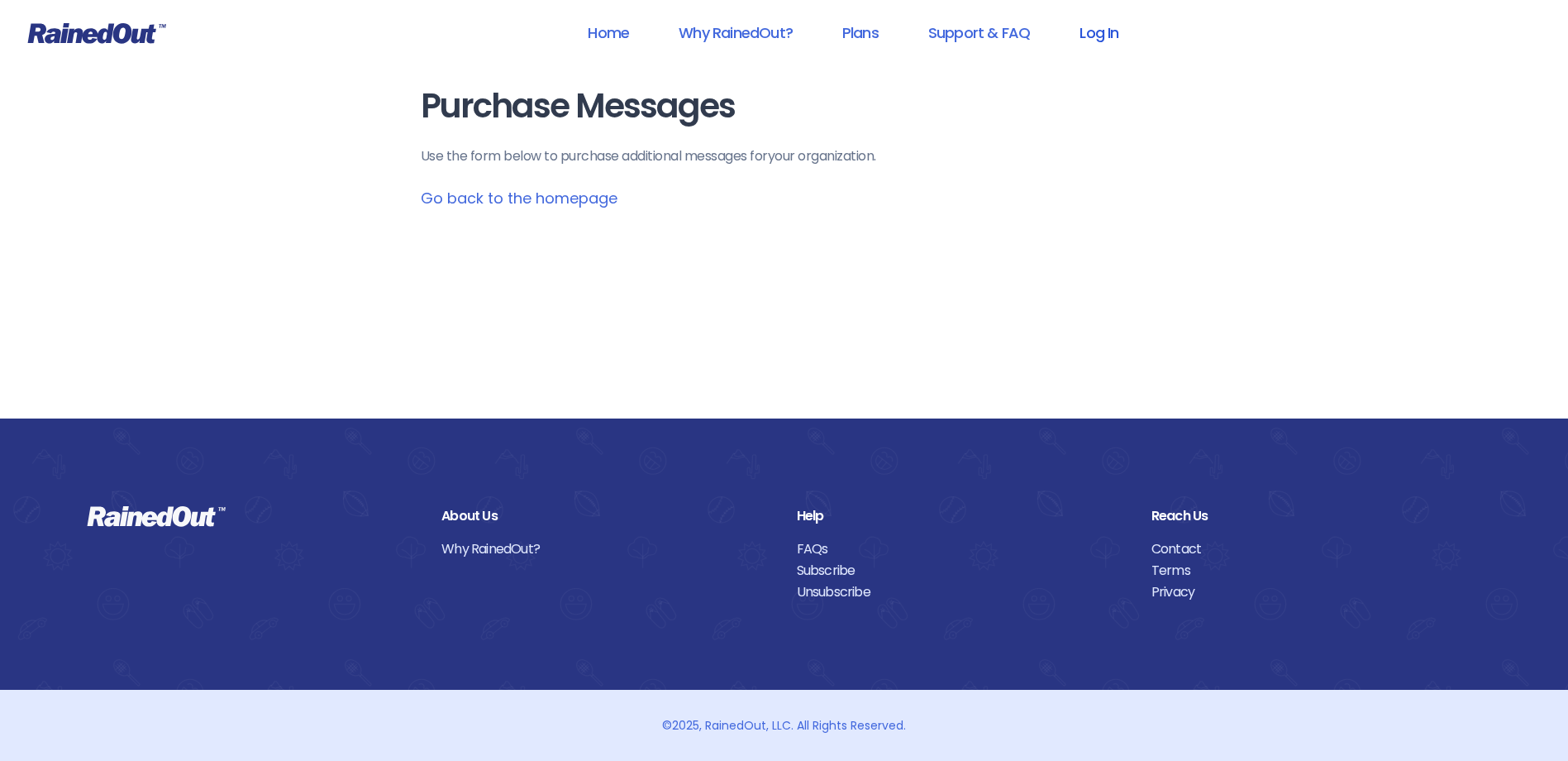
click at [1093, 30] on link "Log In" at bounding box center [1099, 33] width 82 height 37
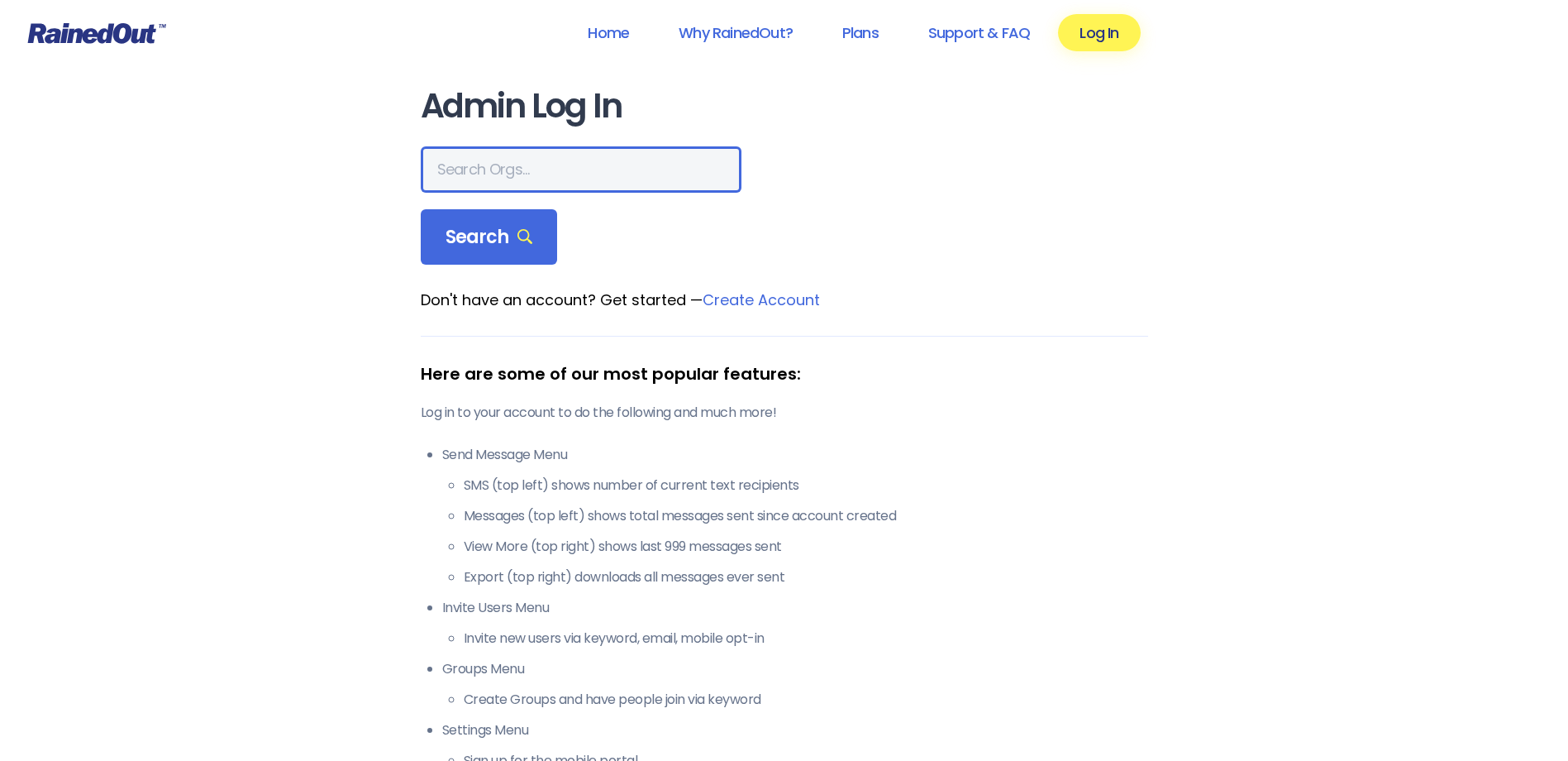
click at [578, 174] on input "text" at bounding box center [581, 169] width 321 height 46
type input "[PERSON_NAME]"
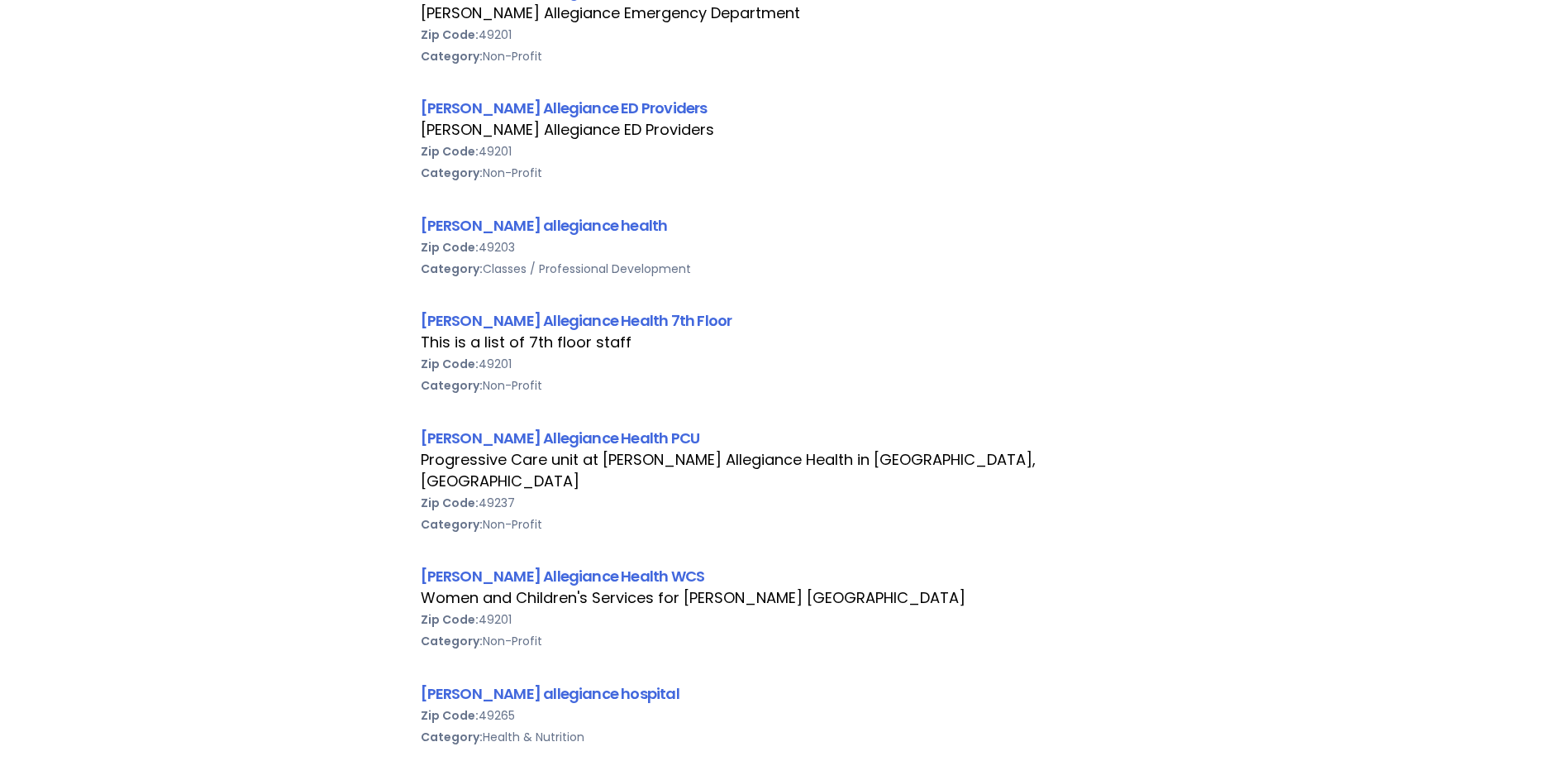
scroll to position [827, 0]
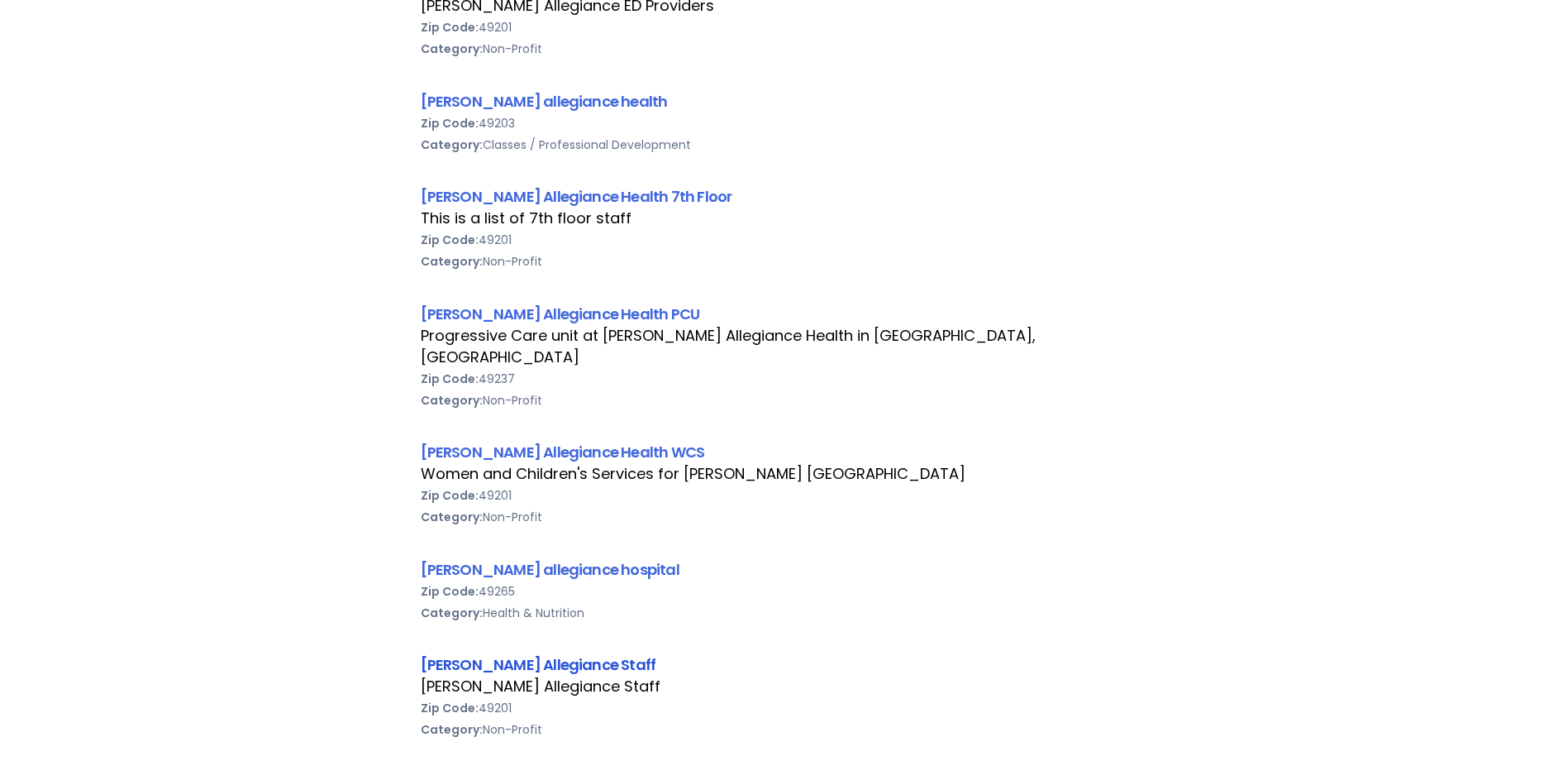
click at [561, 654] on link "[PERSON_NAME] Allegiance Staff" at bounding box center [538, 664] width 236 height 20
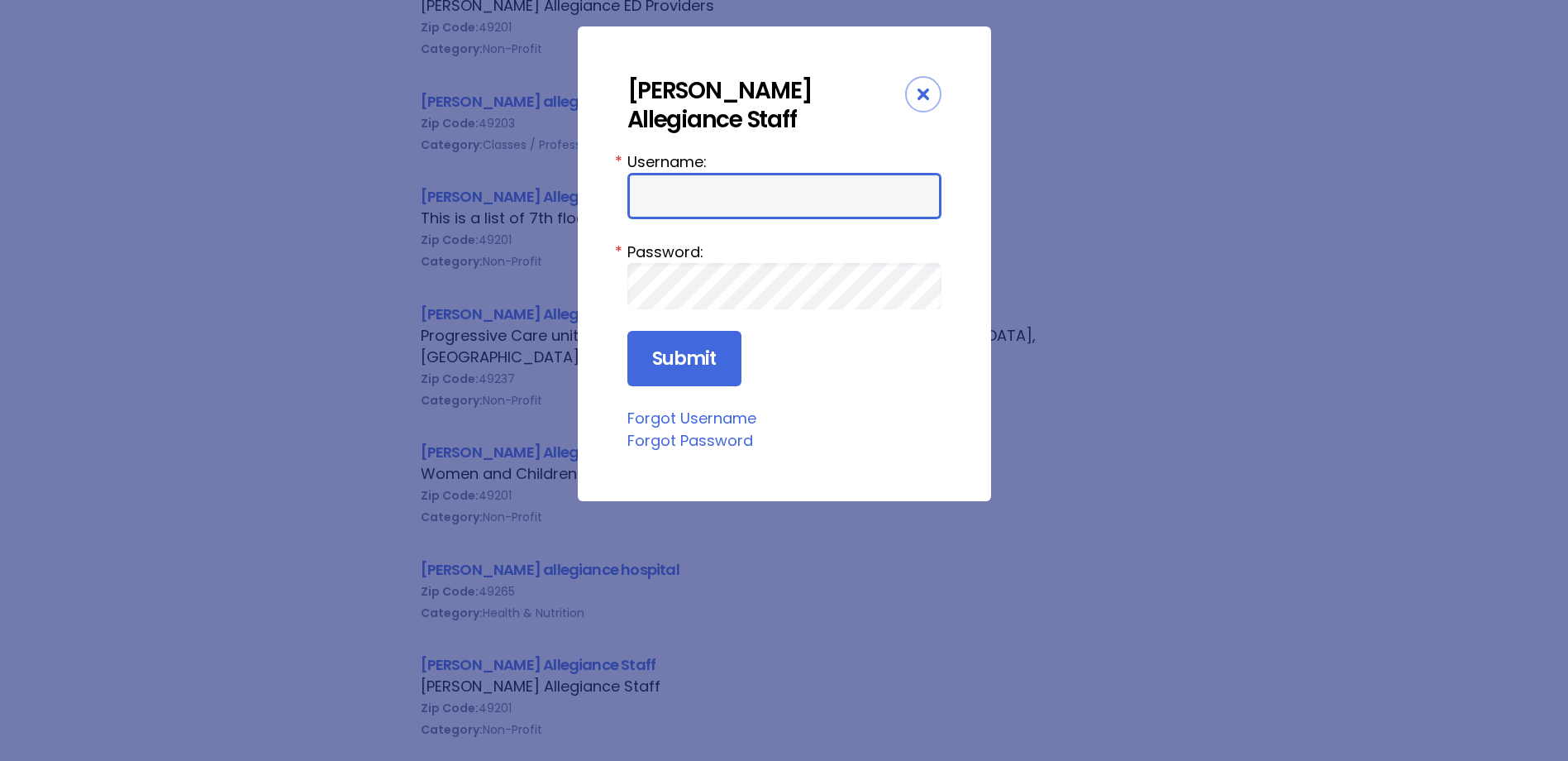
type input "HFAstaff"
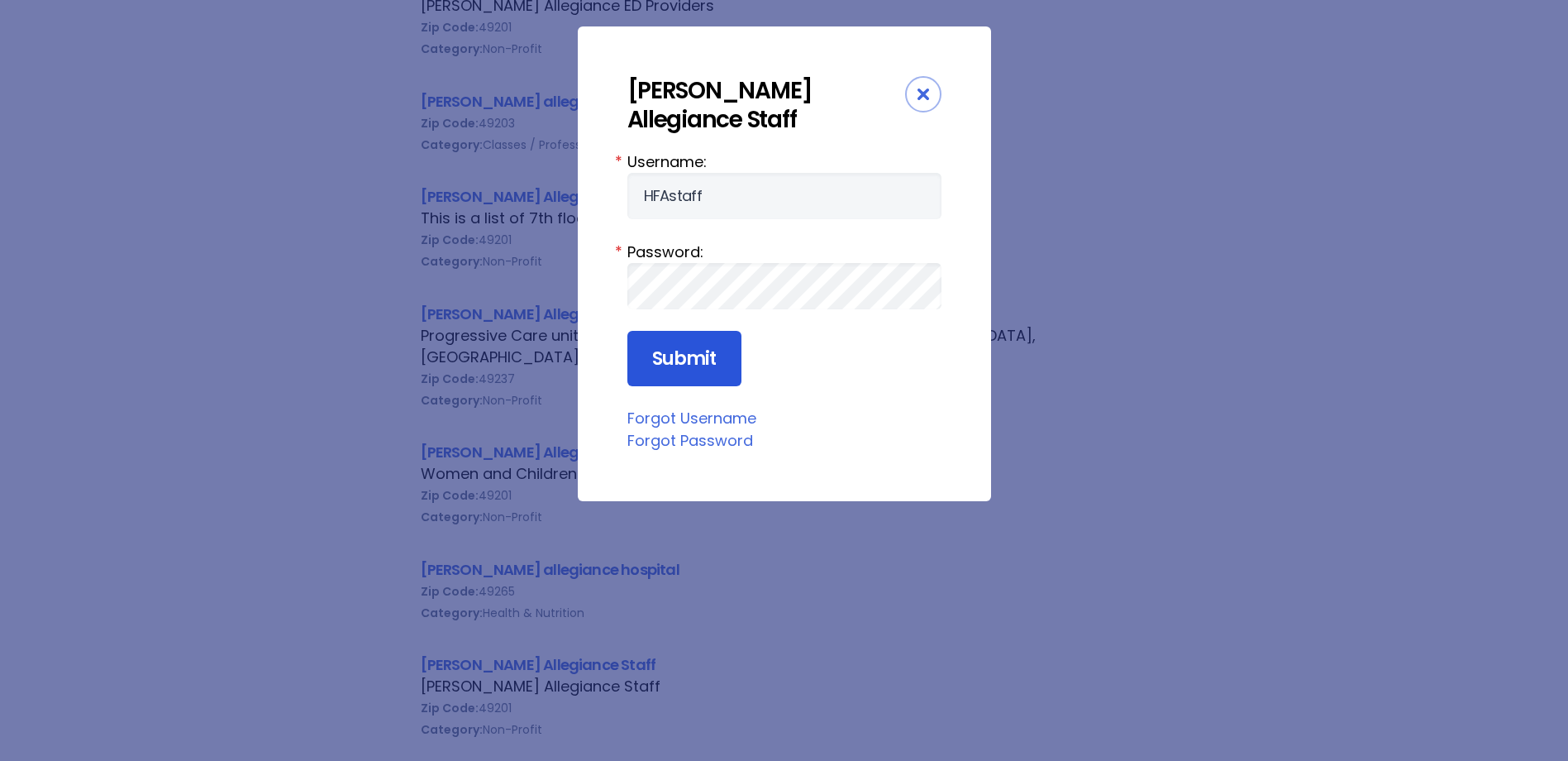
click at [724, 356] on input "Submit" at bounding box center [684, 359] width 114 height 57
click at [693, 346] on input "Submit" at bounding box center [684, 359] width 114 height 57
